Goal: Communication & Community: Answer question/provide support

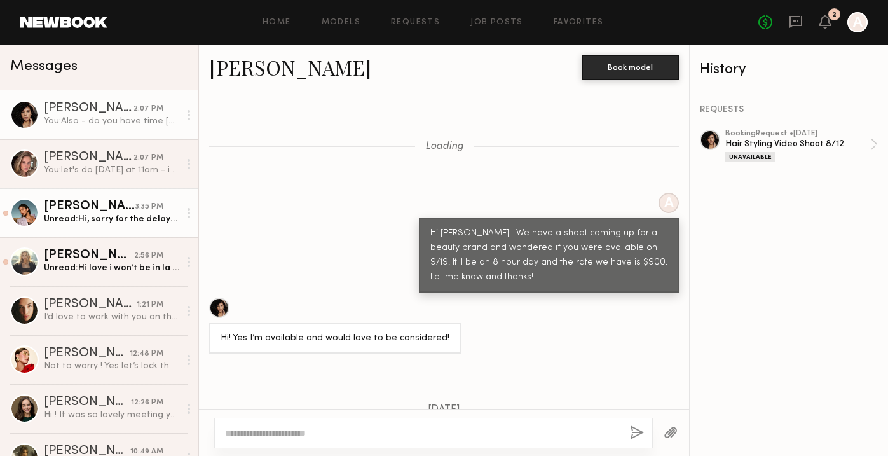
scroll to position [1111, 0]
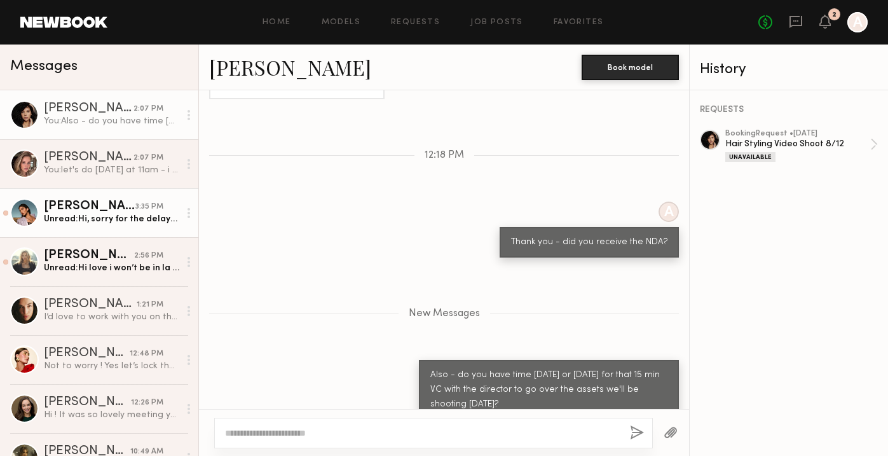
click at [81, 220] on div "Unread: Hi, sorry for the delayed response! I was on set [DATE]. I got confirme…" at bounding box center [111, 219] width 135 height 12
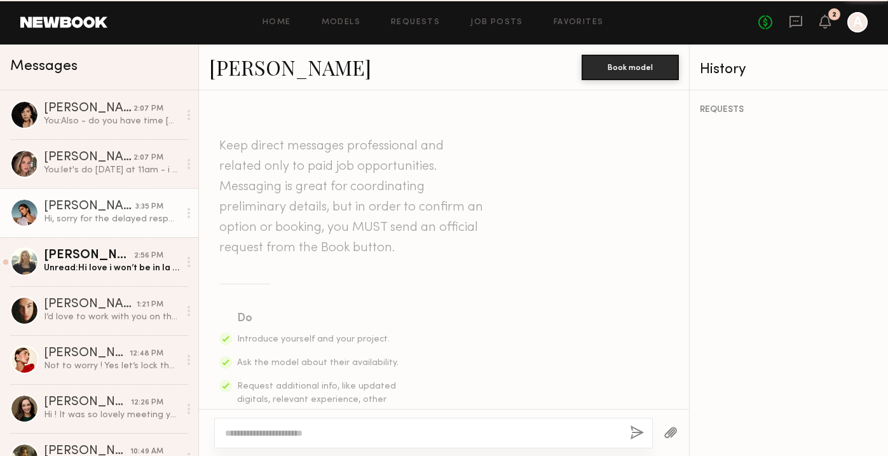
scroll to position [1182, 0]
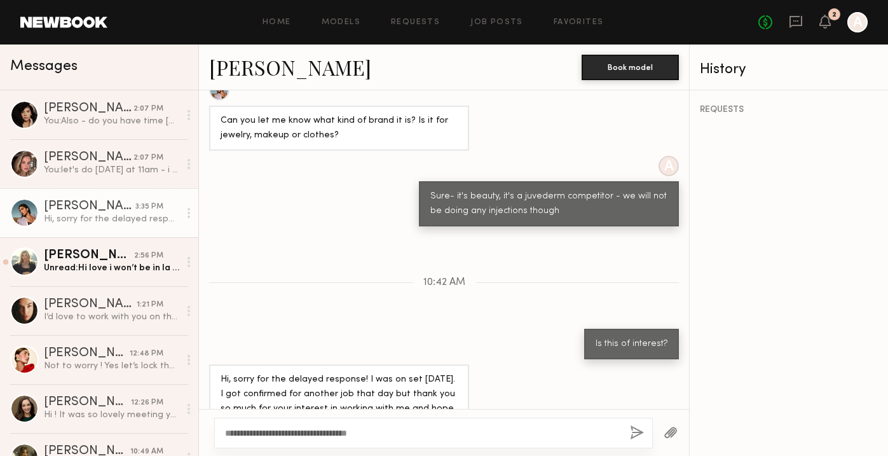
type textarea "**********"
click at [642, 437] on button "button" at bounding box center [637, 433] width 14 height 16
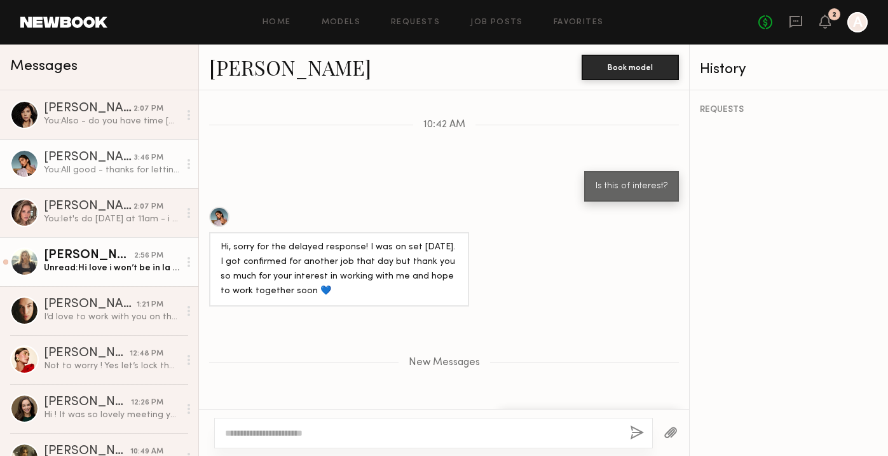
click at [60, 257] on div "[PERSON_NAME]" at bounding box center [89, 255] width 90 height 13
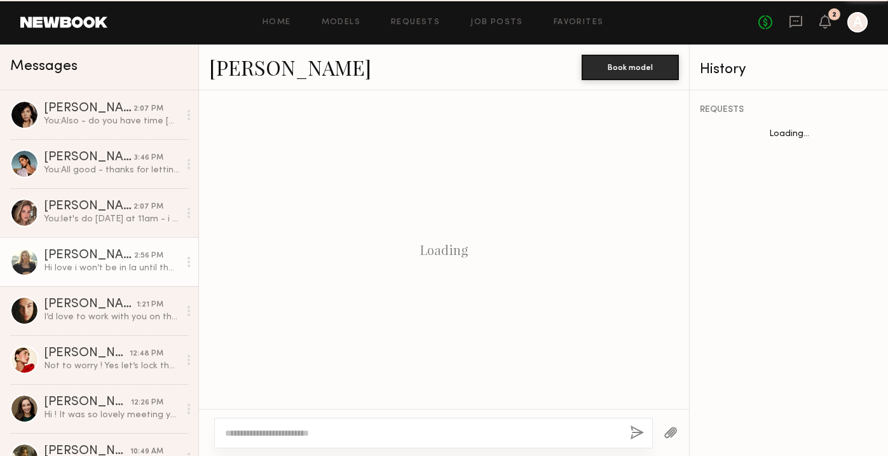
scroll to position [835, 0]
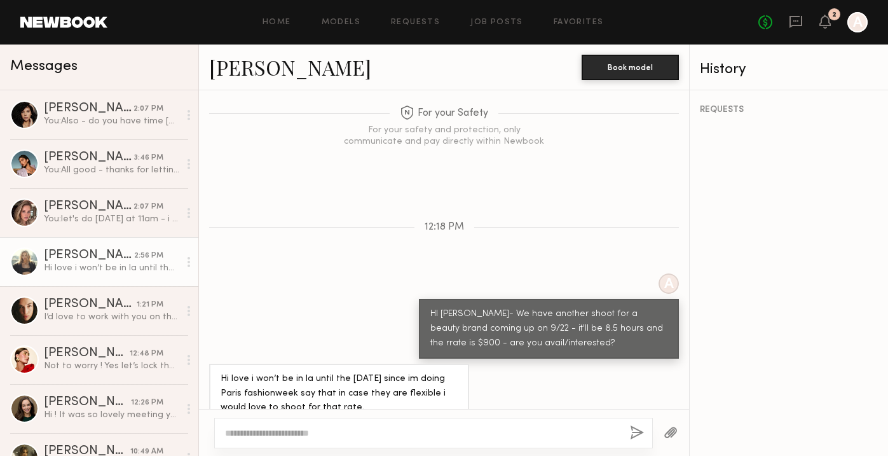
click at [104, 257] on div "[PERSON_NAME]" at bounding box center [89, 255] width 90 height 13
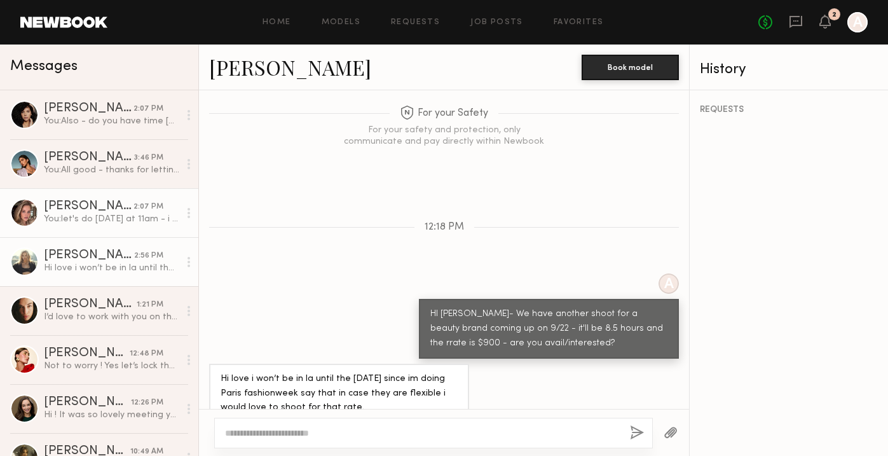
click at [117, 226] on link "[PERSON_NAME] 2:07 PM You: let's do [DATE] at 11am - i sent the zoom info" at bounding box center [99, 212] width 198 height 49
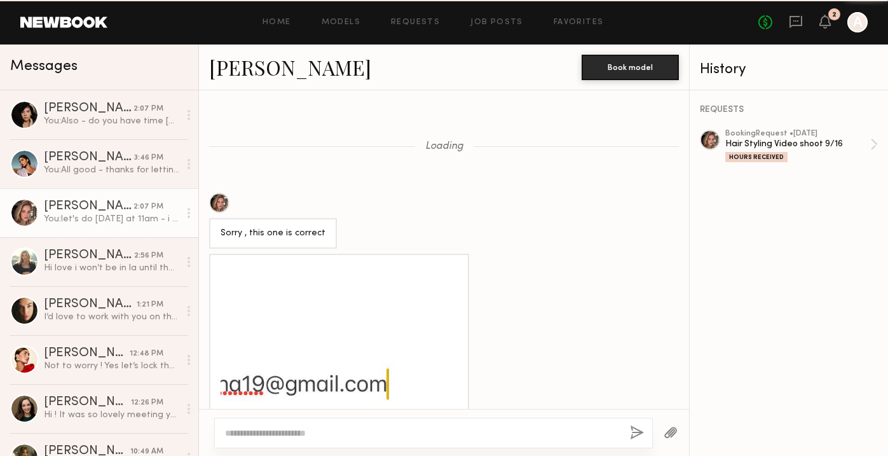
scroll to position [1234, 0]
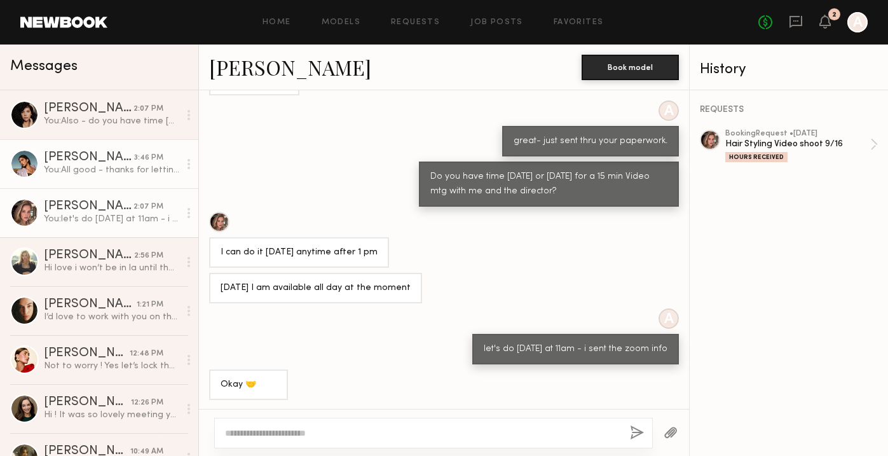
click at [113, 177] on link "[PERSON_NAME] 3:46 PM You: All good - thanks for letting me know!" at bounding box center [99, 163] width 198 height 49
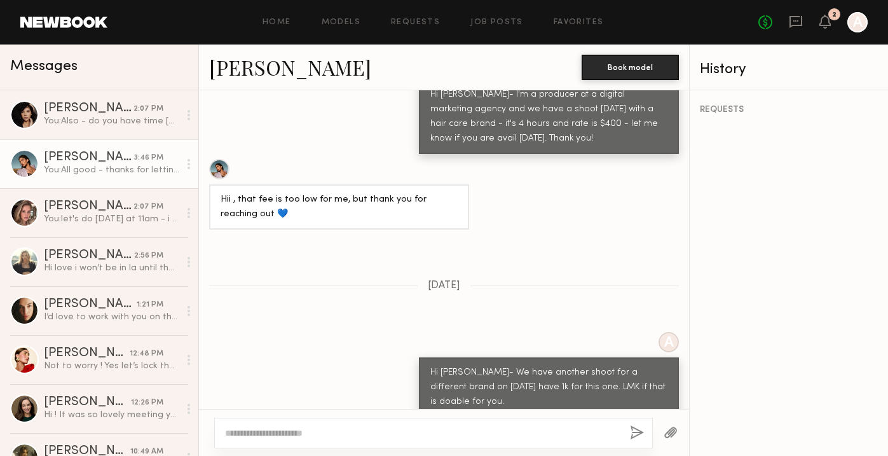
scroll to position [814, 0]
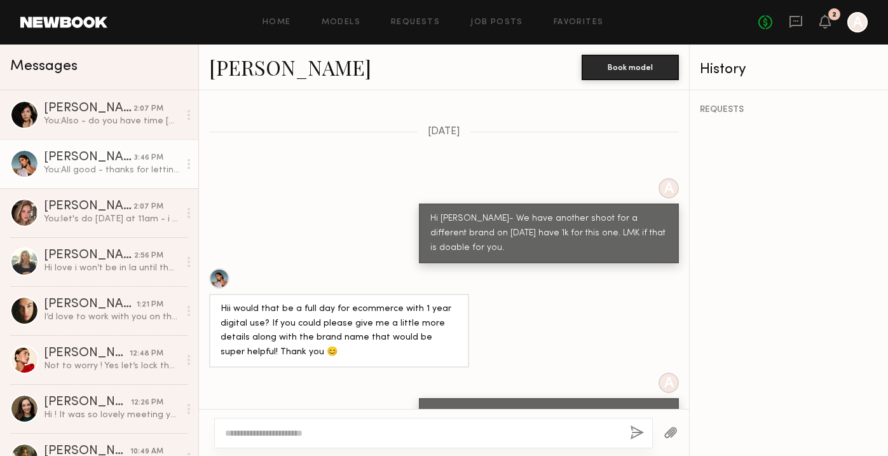
click at [231, 66] on link "[PERSON_NAME]" at bounding box center [290, 66] width 162 height 27
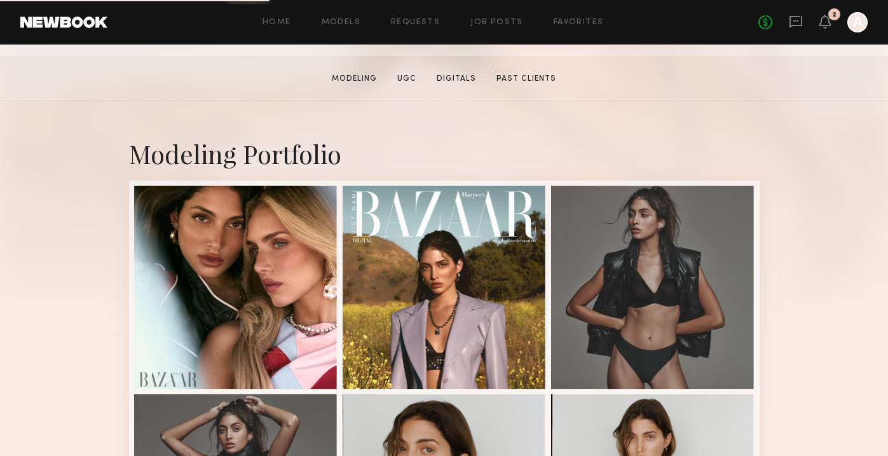
scroll to position [191, 0]
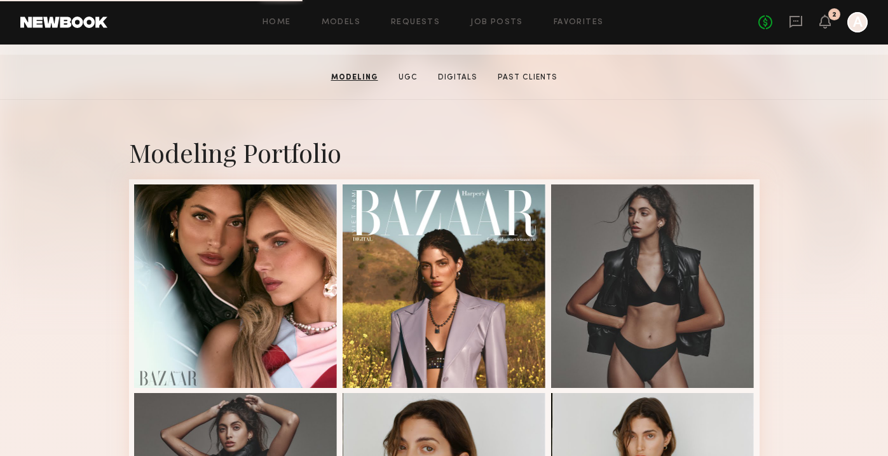
click at [213, 163] on div "Modeling Portfolio" at bounding box center [444, 152] width 630 height 34
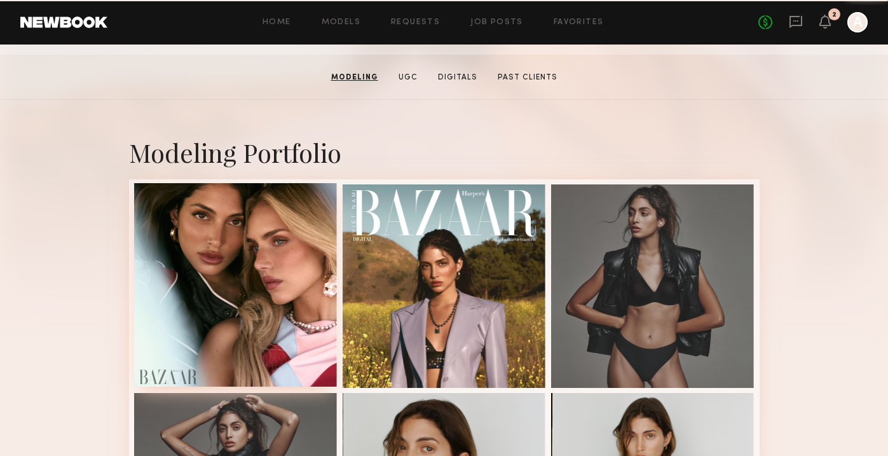
click at [257, 270] on div at bounding box center [235, 284] width 203 height 203
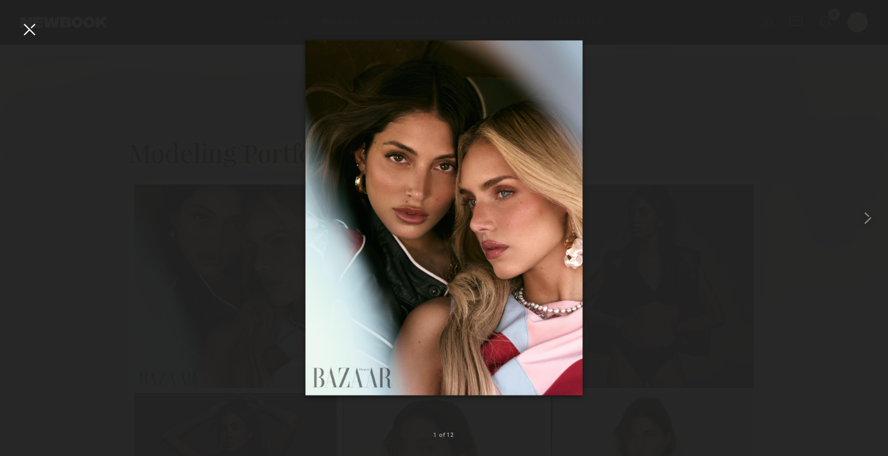
click at [30, 28] on div at bounding box center [29, 29] width 20 height 20
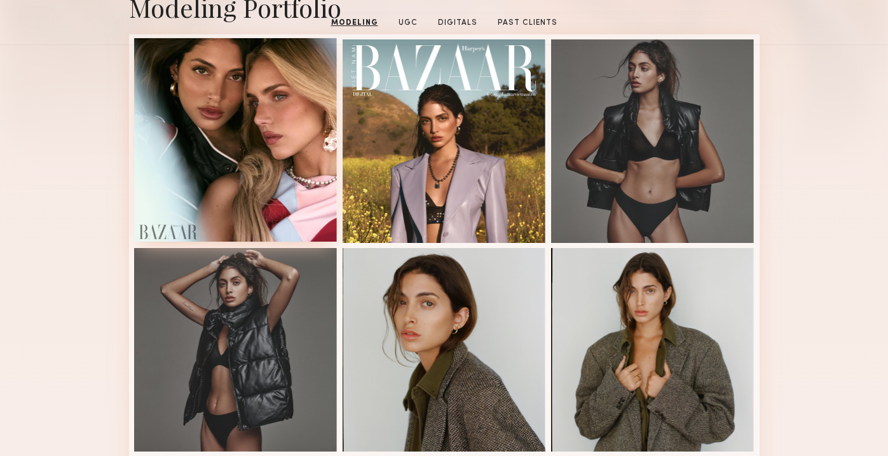
scroll to position [353, 0]
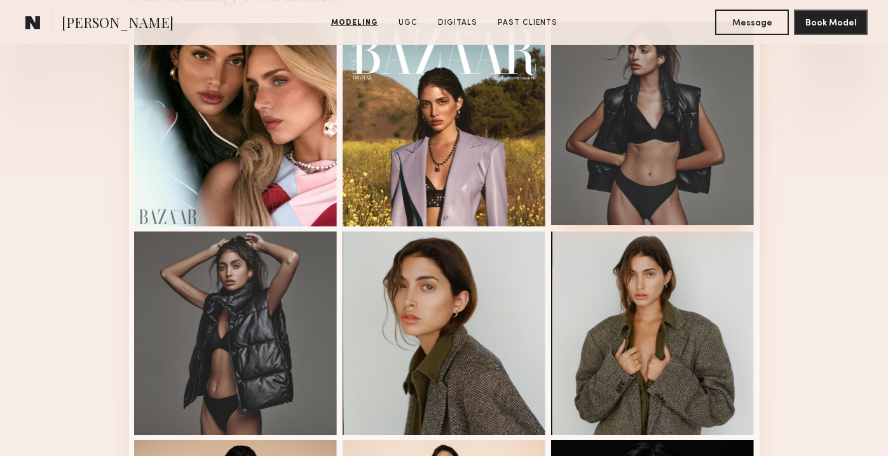
click at [637, 131] on div at bounding box center [652, 123] width 203 height 203
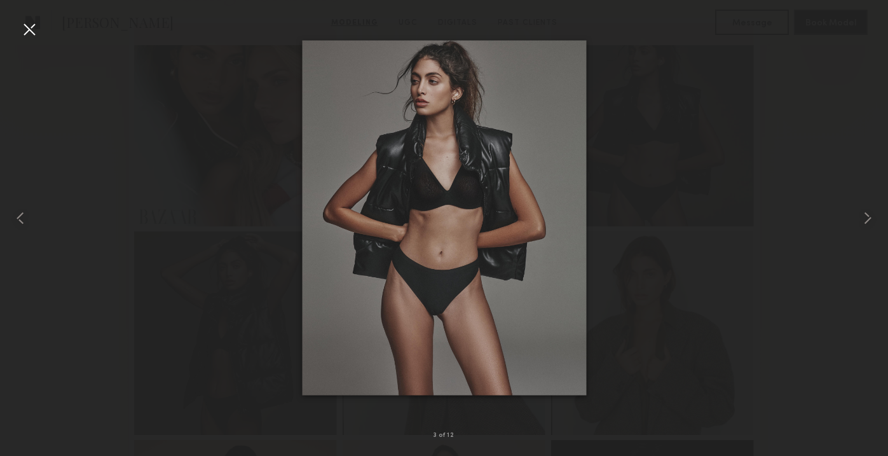
click at [27, 27] on div at bounding box center [29, 29] width 20 height 20
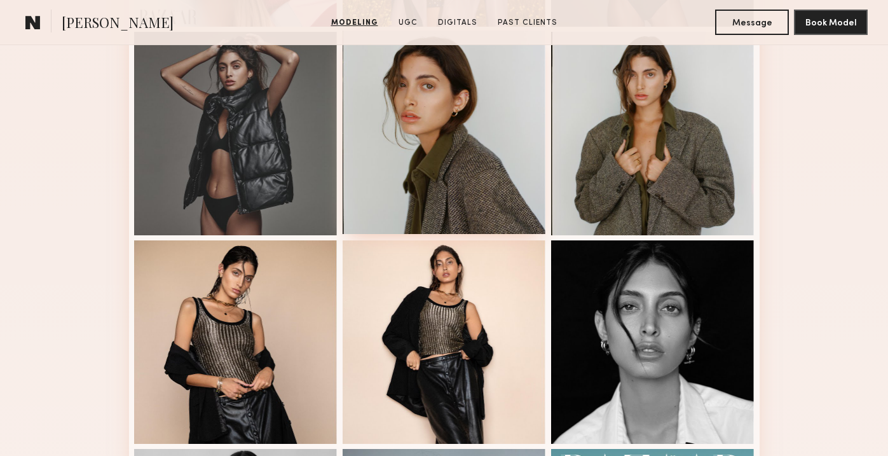
scroll to position [554, 0]
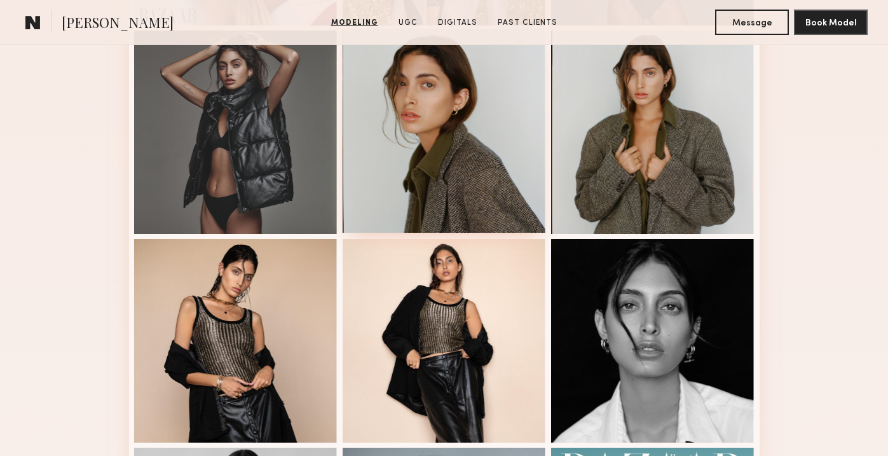
click at [440, 158] on div at bounding box center [444, 130] width 203 height 203
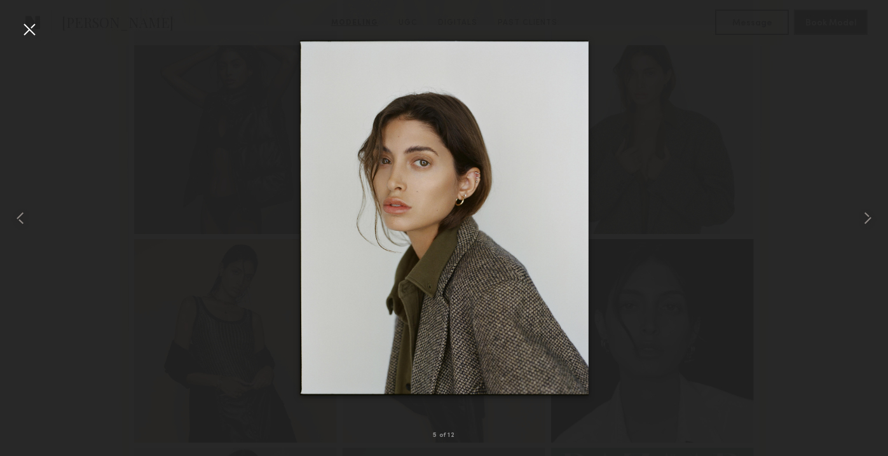
click at [34, 31] on div at bounding box center [29, 29] width 20 height 20
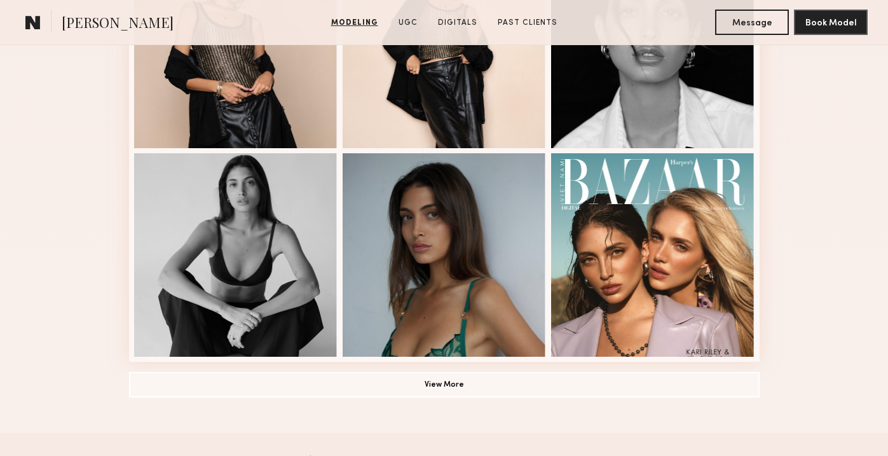
scroll to position [857, 0]
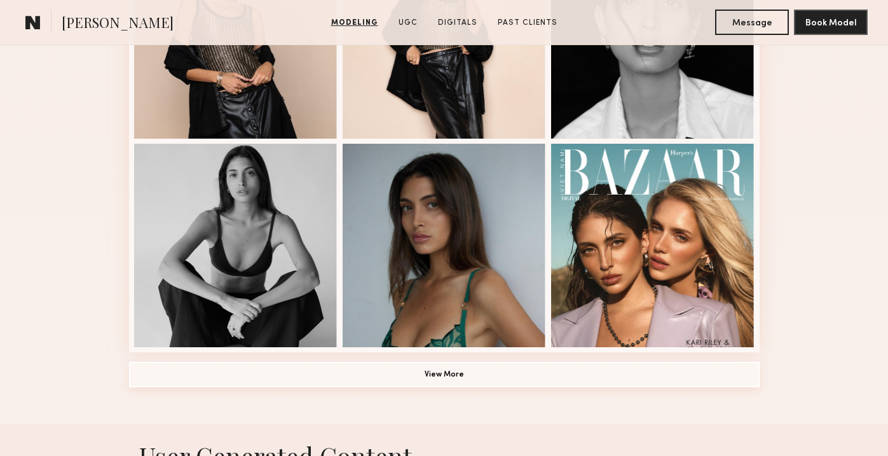
click at [372, 383] on button "View More" at bounding box center [444, 374] width 630 height 25
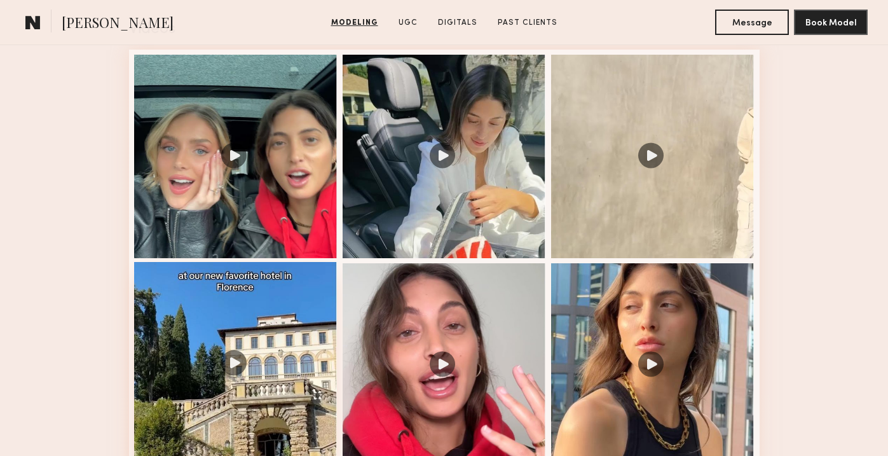
scroll to position [1925, 0]
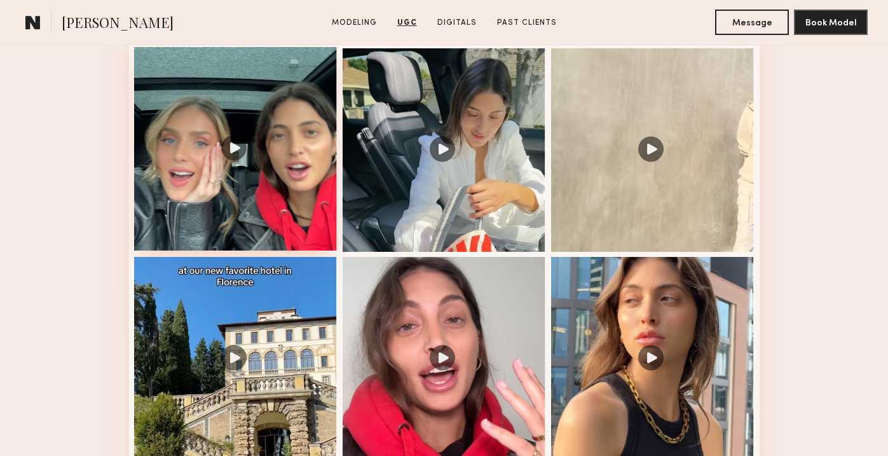
click at [240, 137] on div at bounding box center [235, 148] width 203 height 203
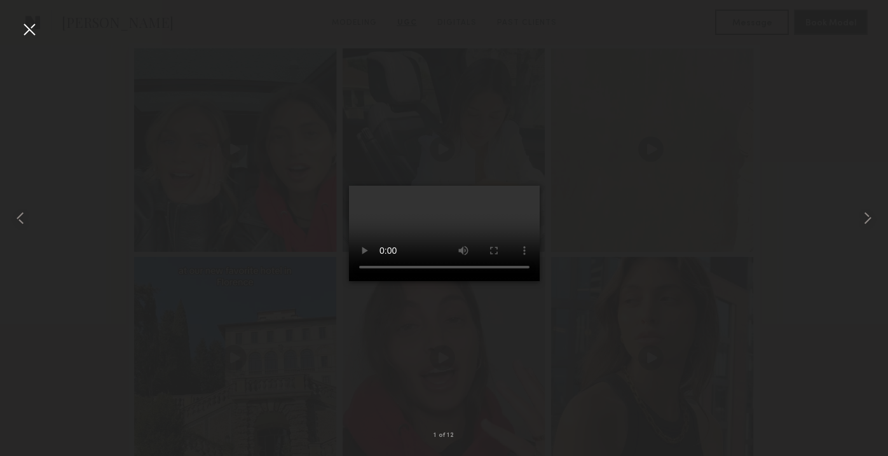
click at [29, 32] on div at bounding box center [29, 29] width 20 height 20
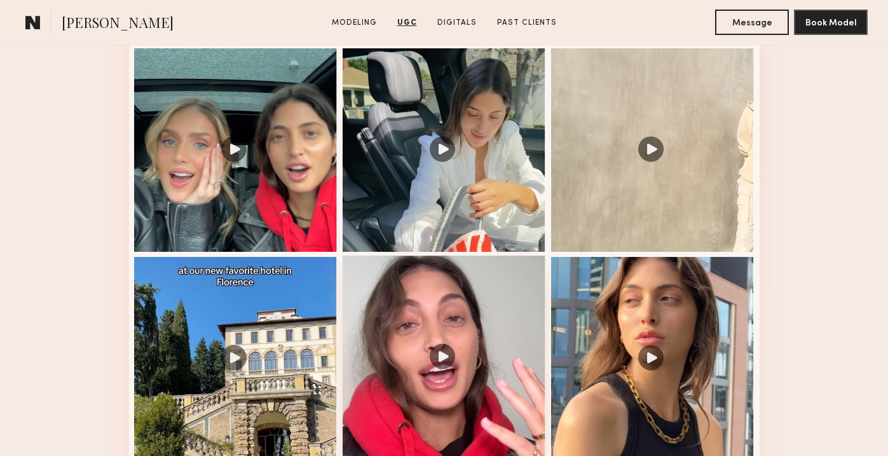
click at [444, 320] on div at bounding box center [444, 356] width 203 height 203
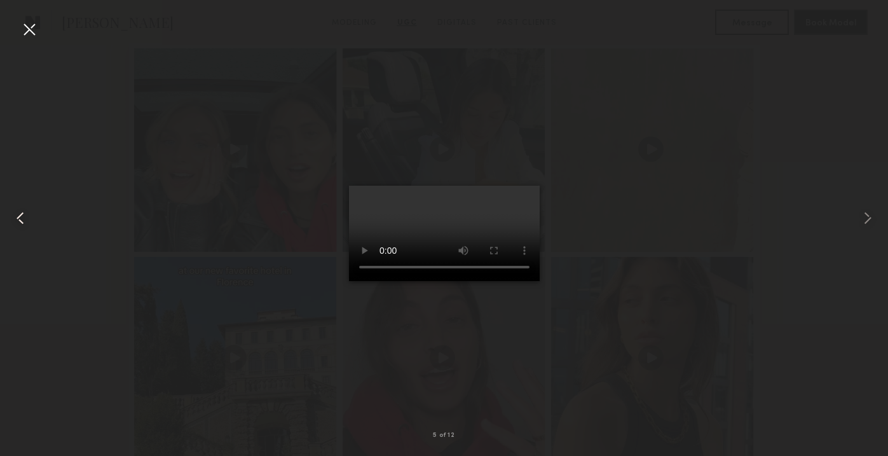
click at [15, 21] on div at bounding box center [18, 217] width 36 height 395
click at [34, 28] on div at bounding box center [29, 29] width 20 height 20
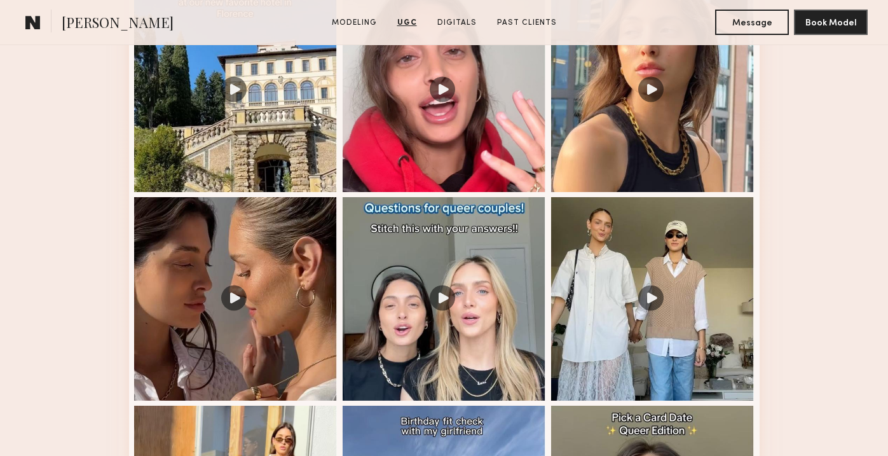
scroll to position [2190, 0]
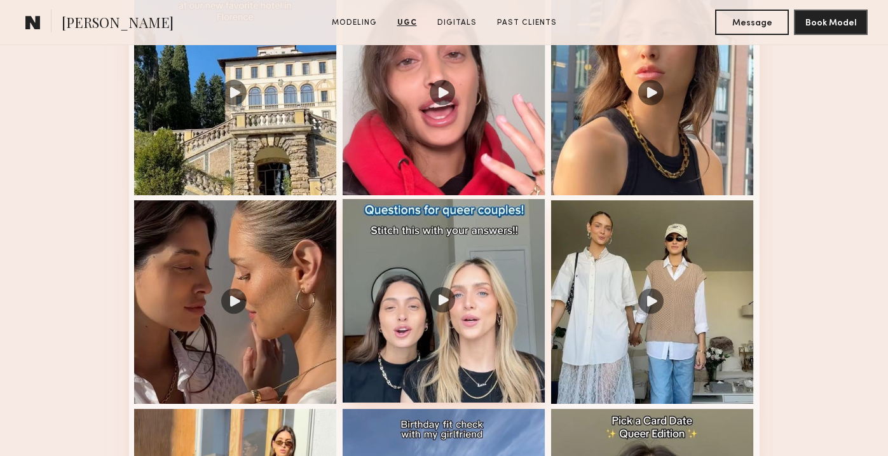
click at [505, 245] on div at bounding box center [444, 300] width 203 height 203
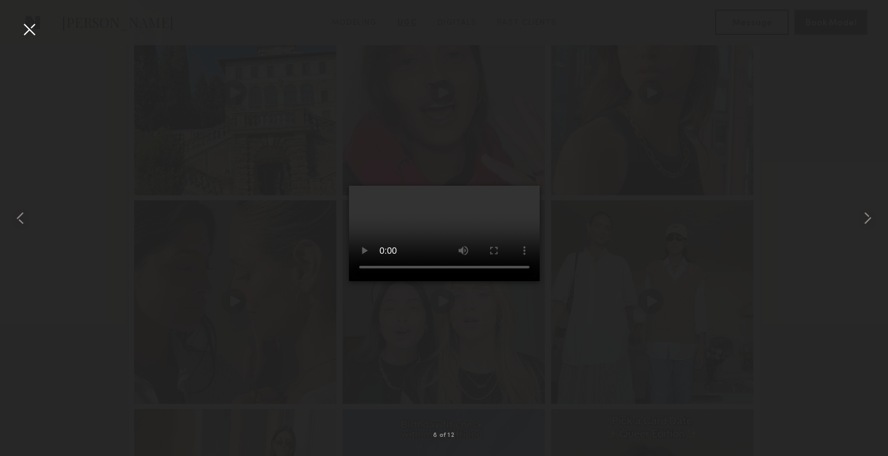
click at [24, 32] on div at bounding box center [29, 29] width 20 height 20
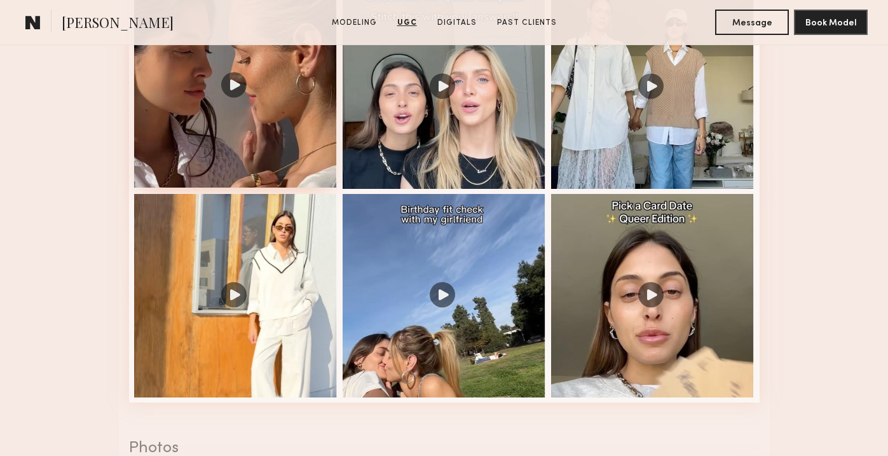
scroll to position [2407, 0]
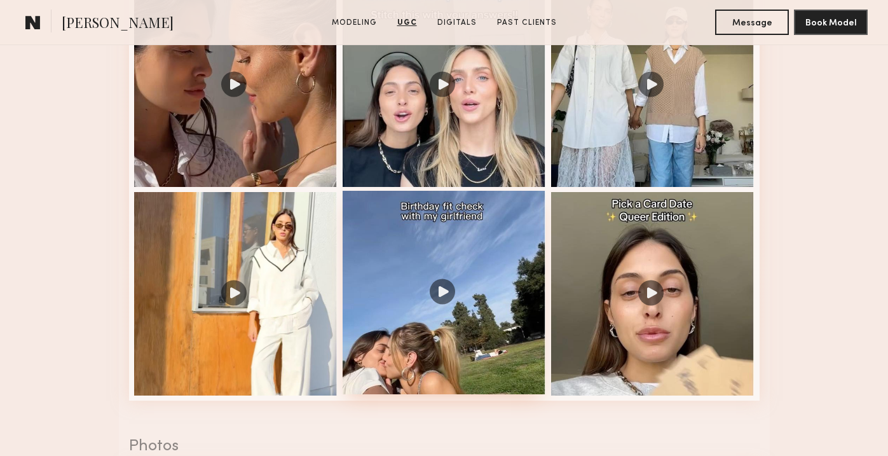
click at [451, 285] on div at bounding box center [444, 292] width 203 height 203
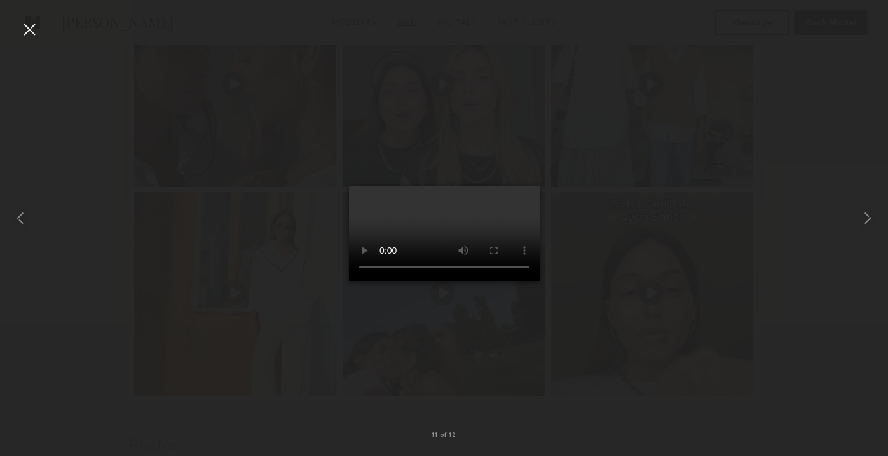
click at [32, 30] on div at bounding box center [29, 29] width 20 height 20
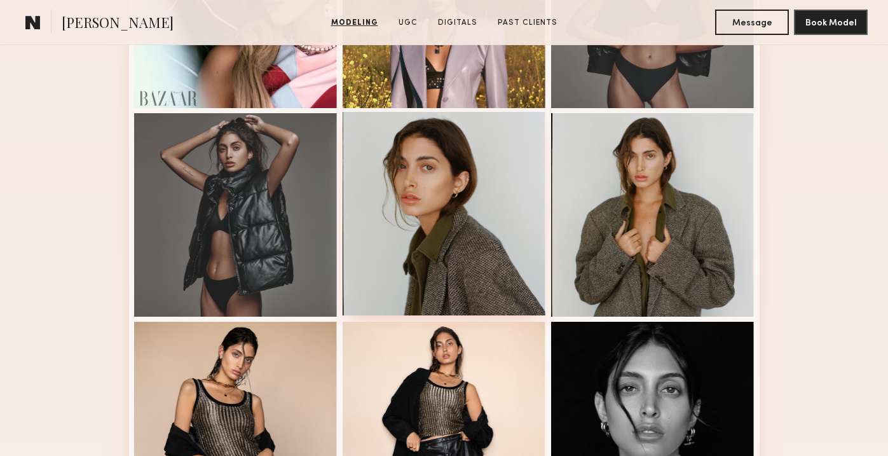
scroll to position [0, 0]
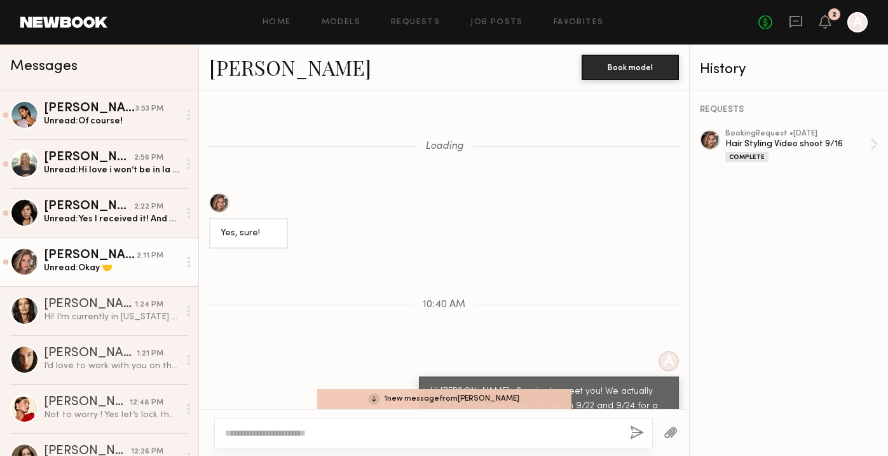
scroll to position [653, 0]
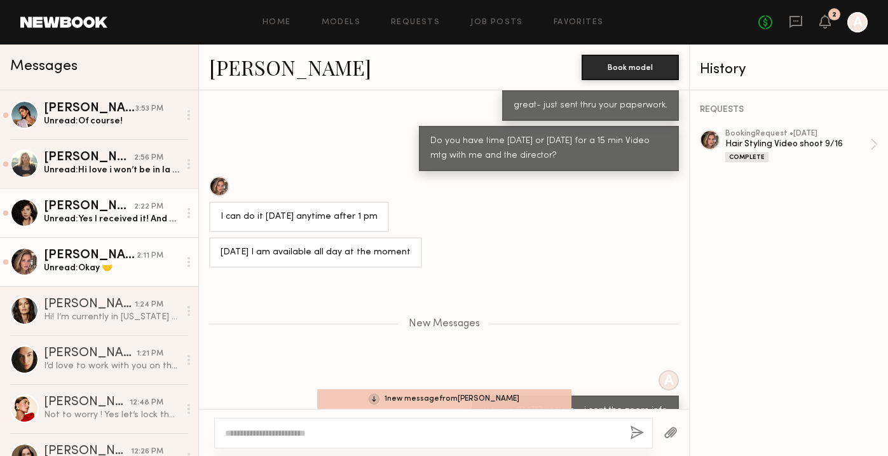
click at [102, 205] on div "[PERSON_NAME]" at bounding box center [89, 206] width 90 height 13
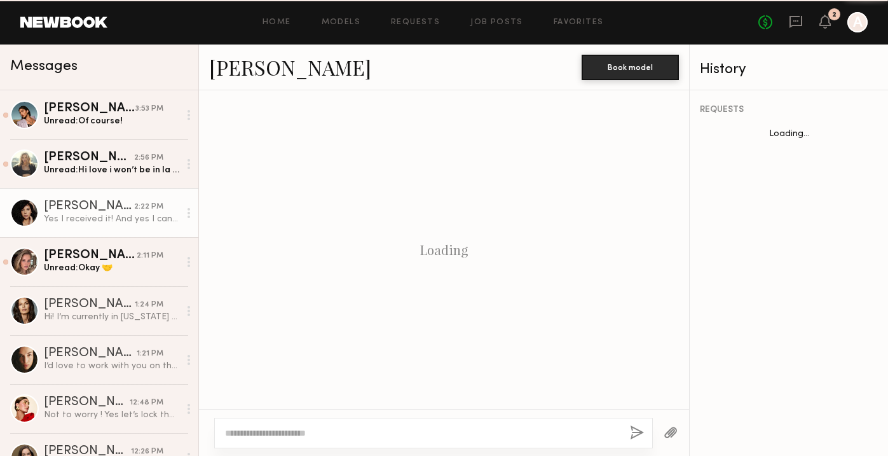
scroll to position [716, 0]
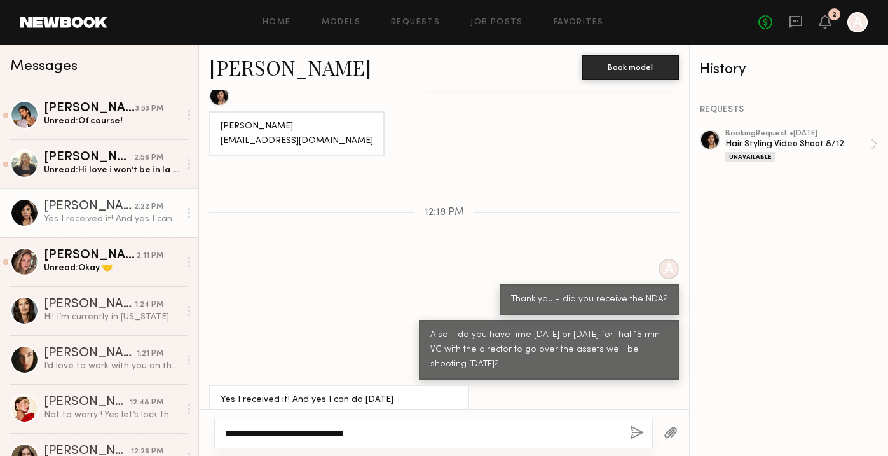
type textarea "**********"
click at [639, 430] on button "button" at bounding box center [637, 433] width 14 height 16
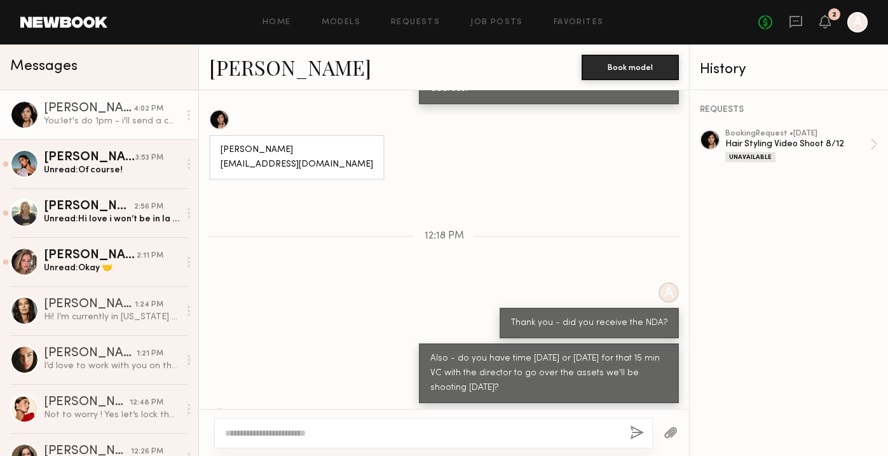
scroll to position [691, 0]
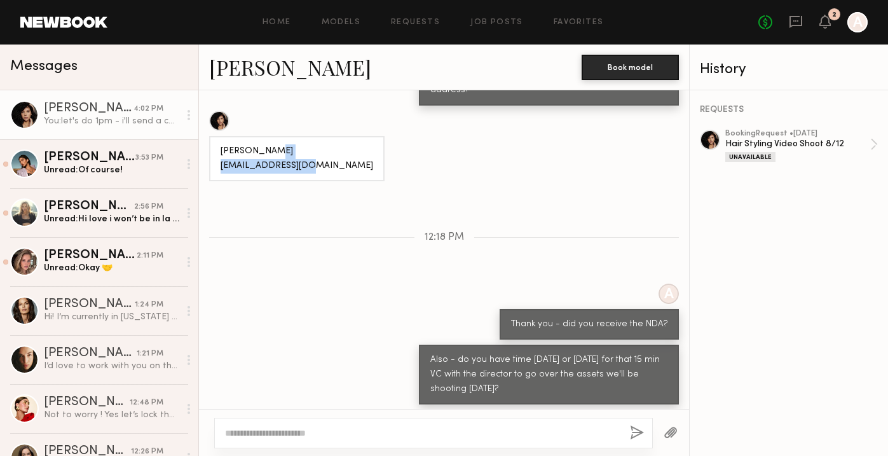
drag, startPoint x: 319, startPoint y: 133, endPoint x: 219, endPoint y: 137, distance: 100.5
click at [221, 138] on div "[PERSON_NAME] [EMAIL_ADDRESS][DOMAIN_NAME]" at bounding box center [296, 158] width 175 height 45
copy div "tracydias07@gmail.com"
